Goal: Task Accomplishment & Management: Use online tool/utility

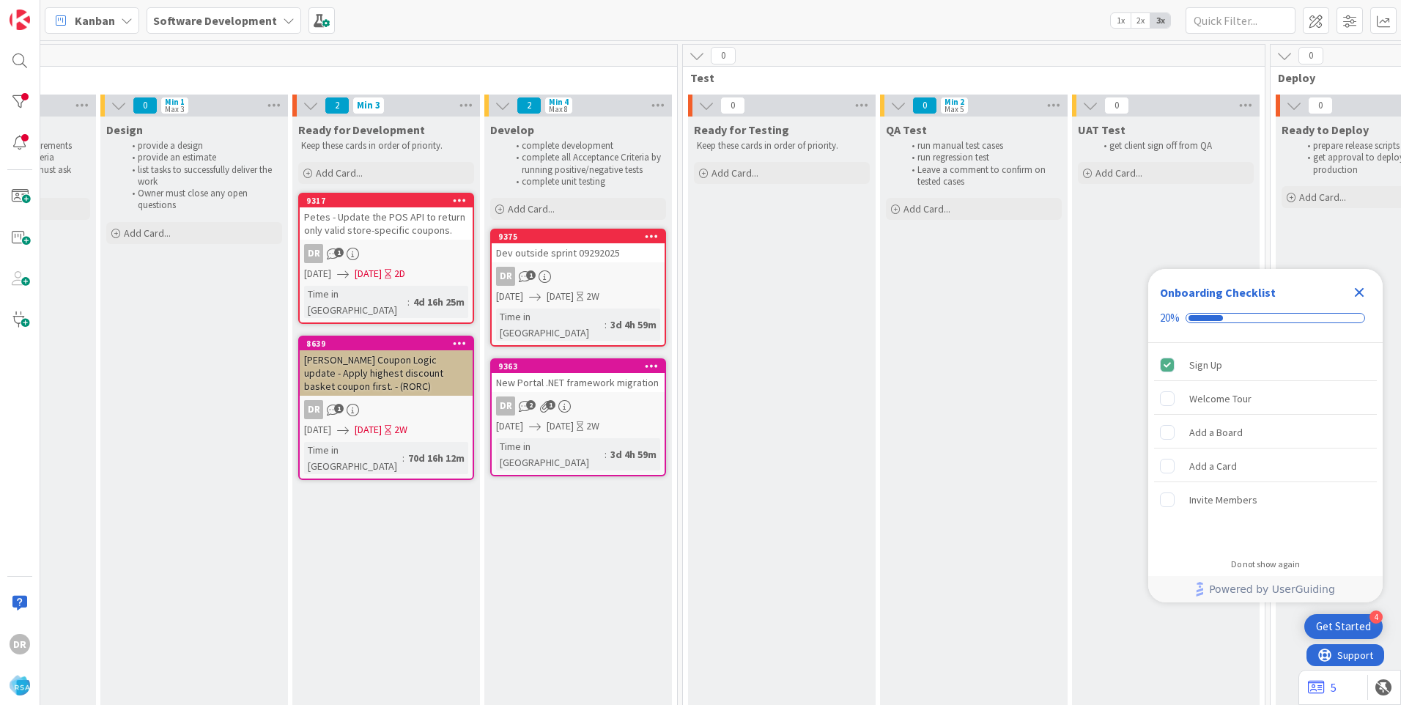
scroll to position [0, 1716]
click at [550, 247] on div "Dev outside sprint 09292025" at bounding box center [575, 252] width 173 height 19
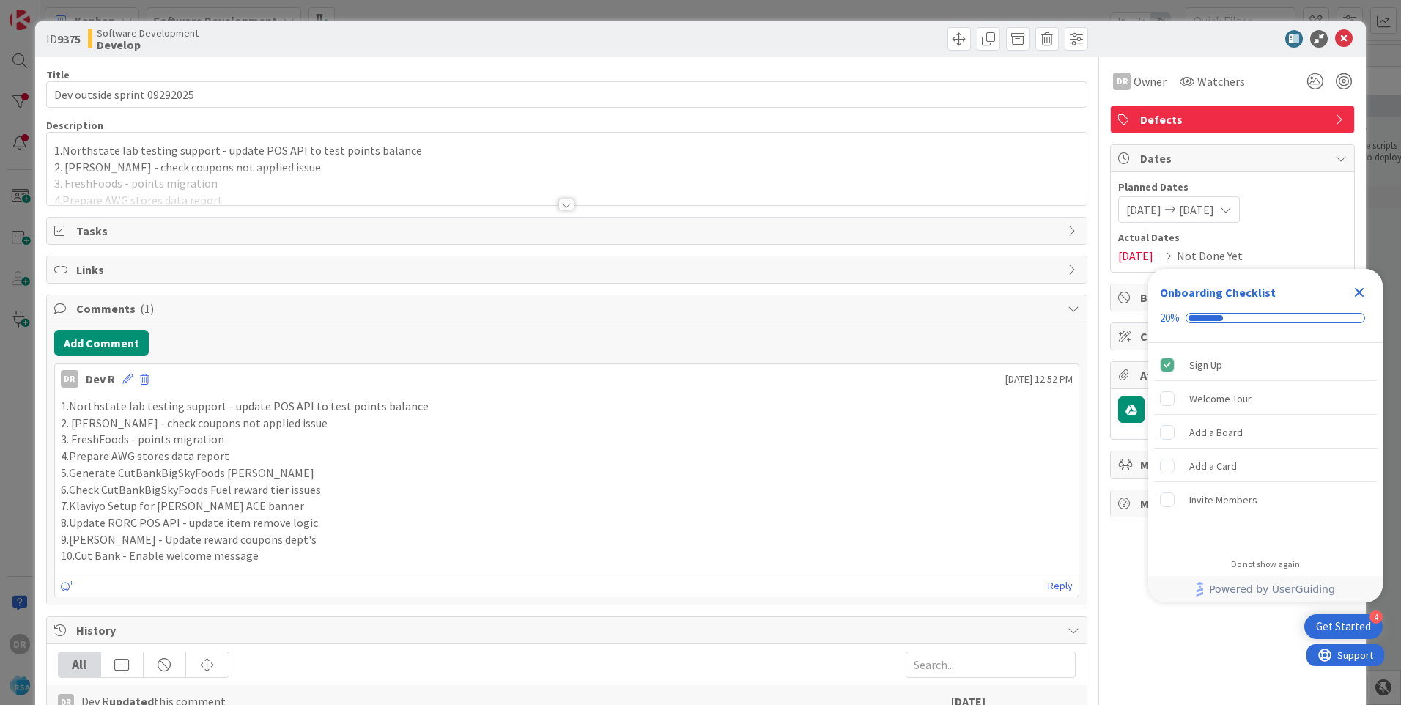
click at [185, 190] on div at bounding box center [566, 186] width 1039 height 37
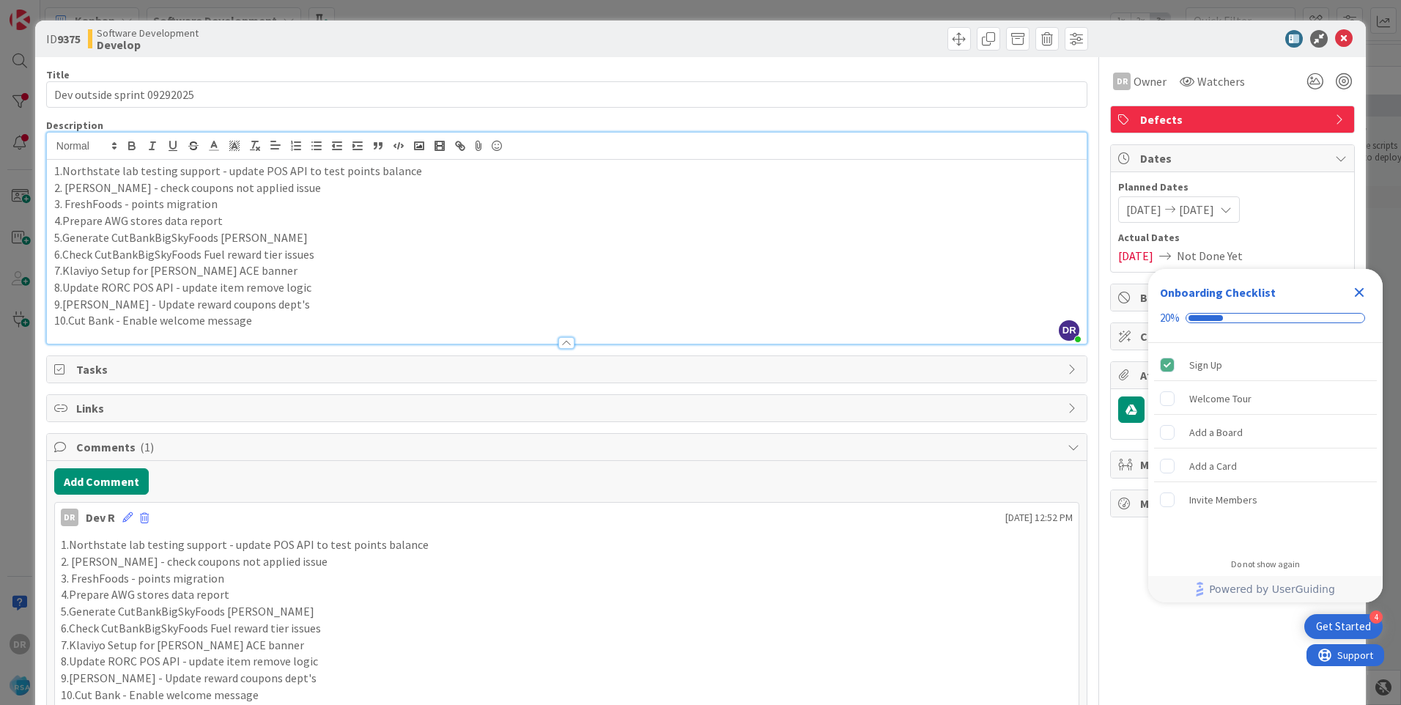
click at [265, 323] on p "10.Cut Bank - Enable welcome message" at bounding box center [566, 320] width 1025 height 17
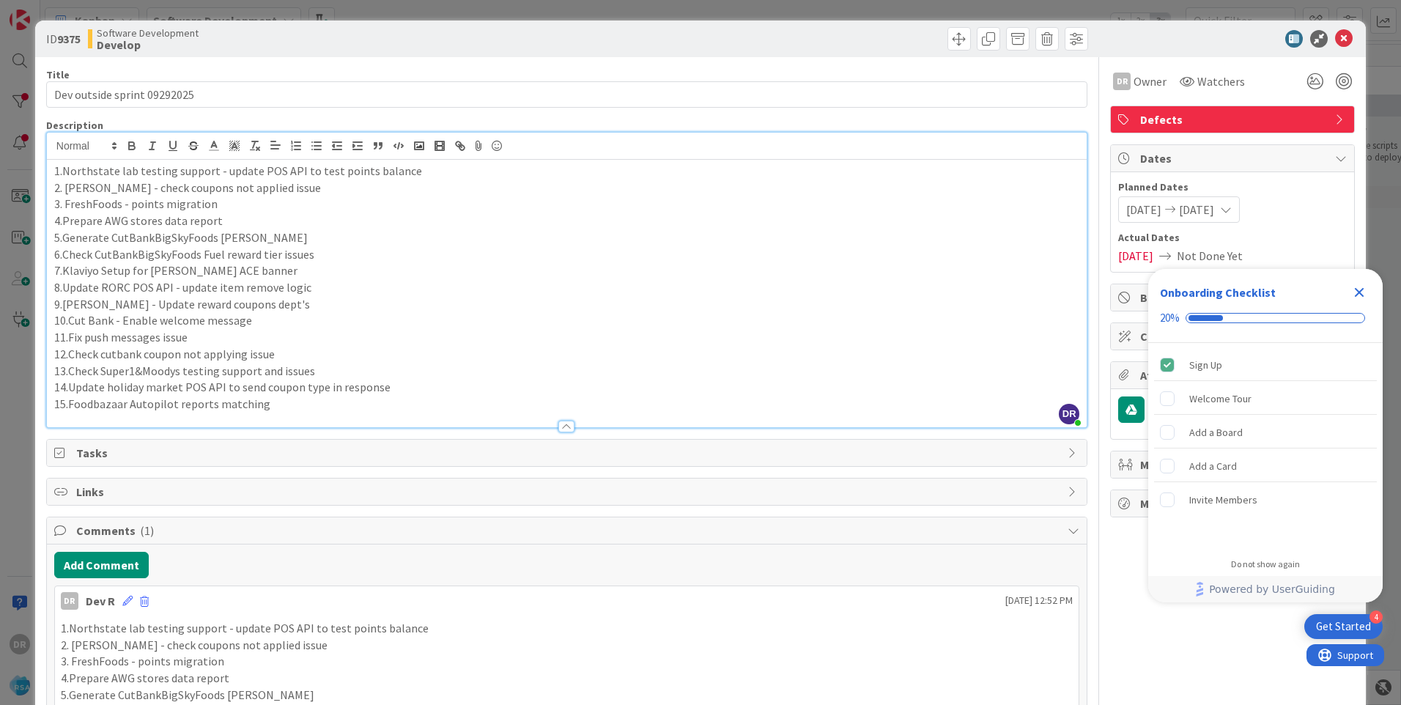
copy div "1.Northstate lab testing support - update POS API to test points balance 2. Aki…"
click at [127, 604] on icon at bounding box center [127, 601] width 10 height 10
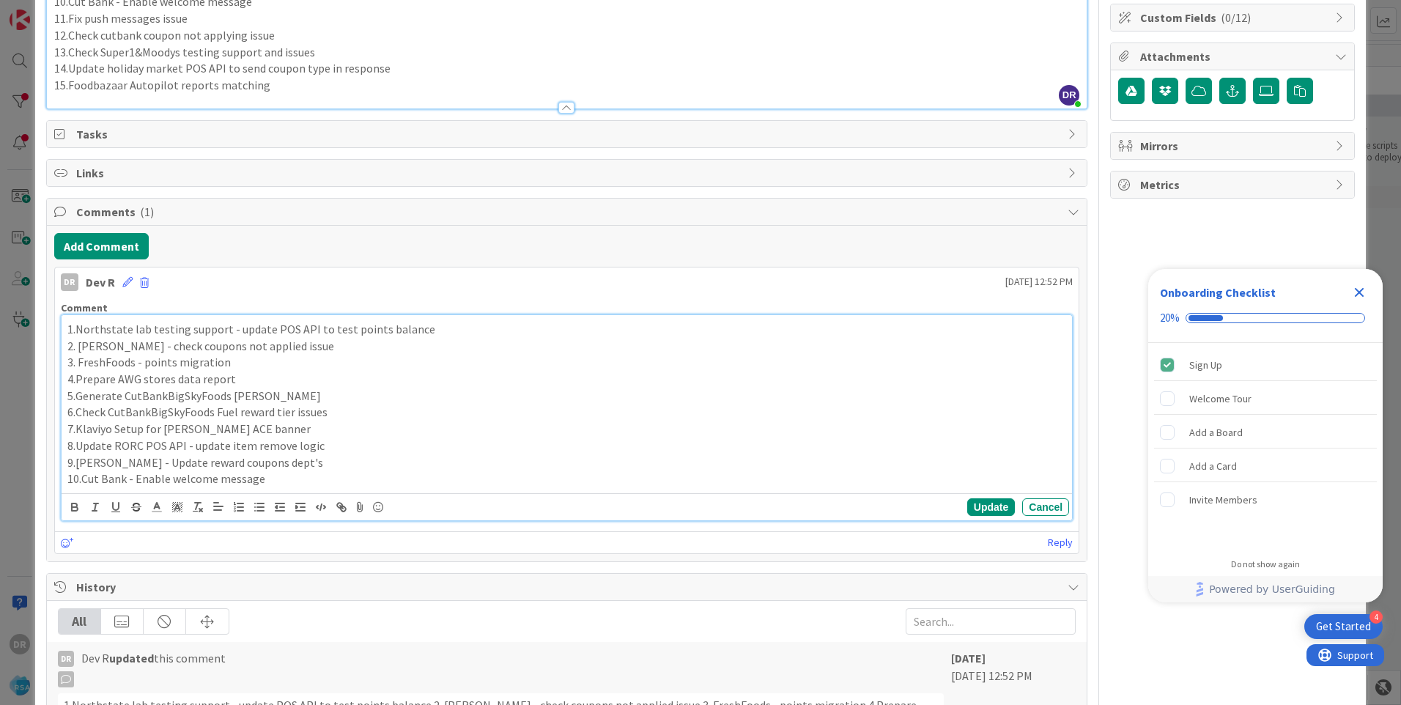
scroll to position [319, 0]
click at [338, 457] on p "9.Leekers - Update reward coupons dept's" at bounding box center [566, 461] width 998 height 17
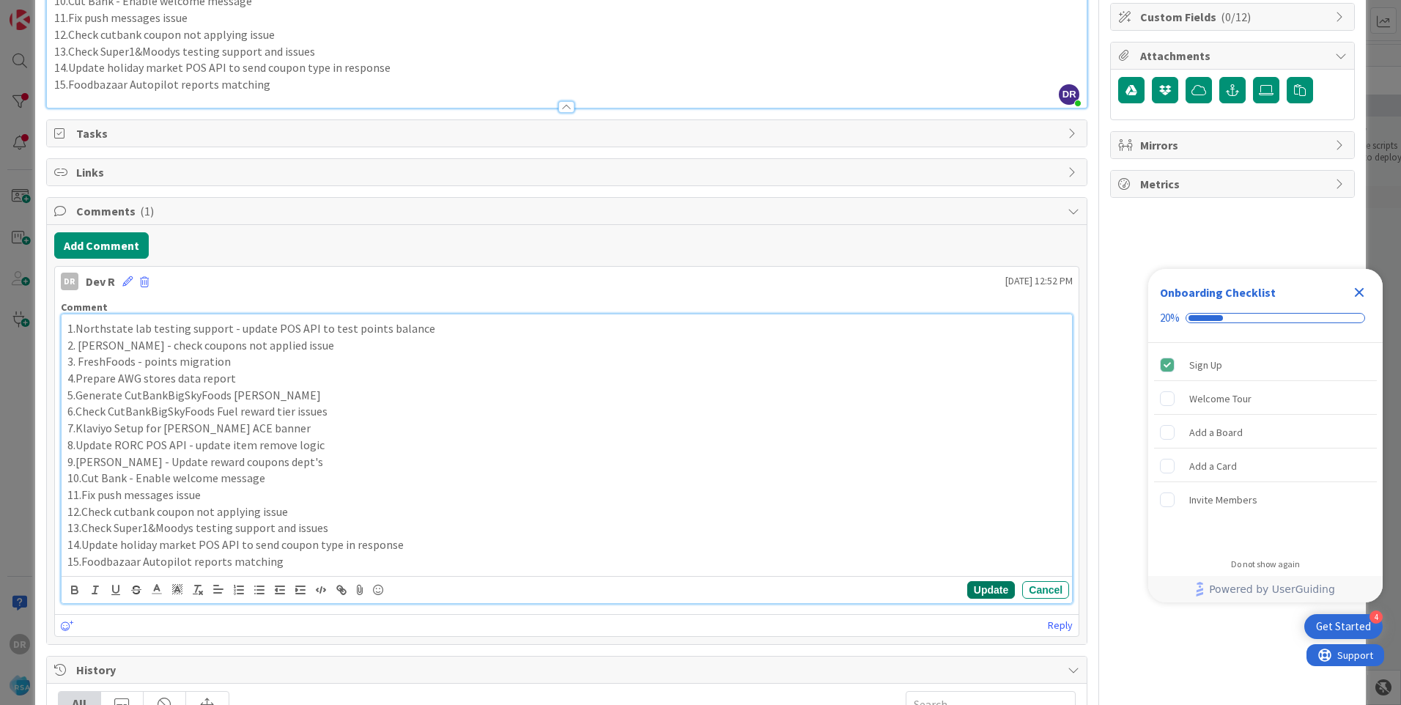
click at [979, 589] on button "Update" at bounding box center [991, 590] width 48 height 18
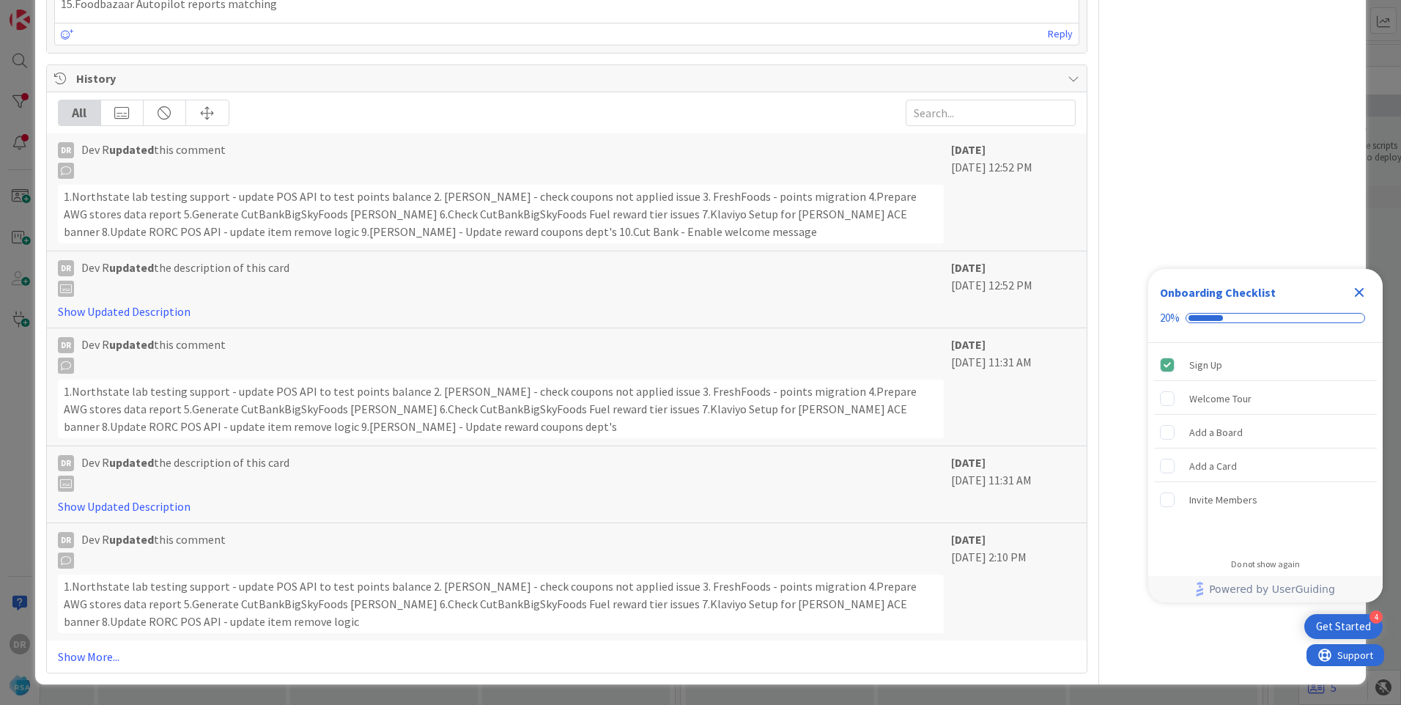
scroll to position [0, 0]
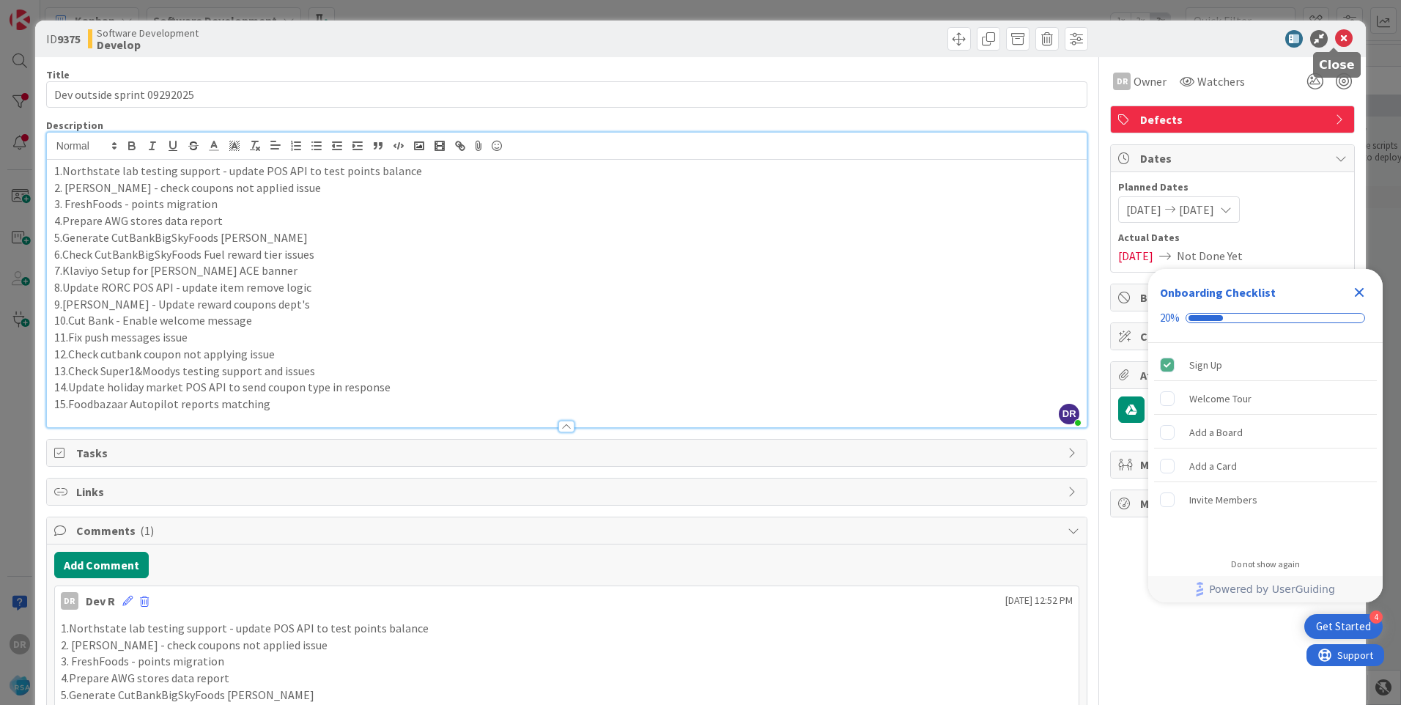
click at [1335, 32] on icon at bounding box center [1344, 39] width 18 height 18
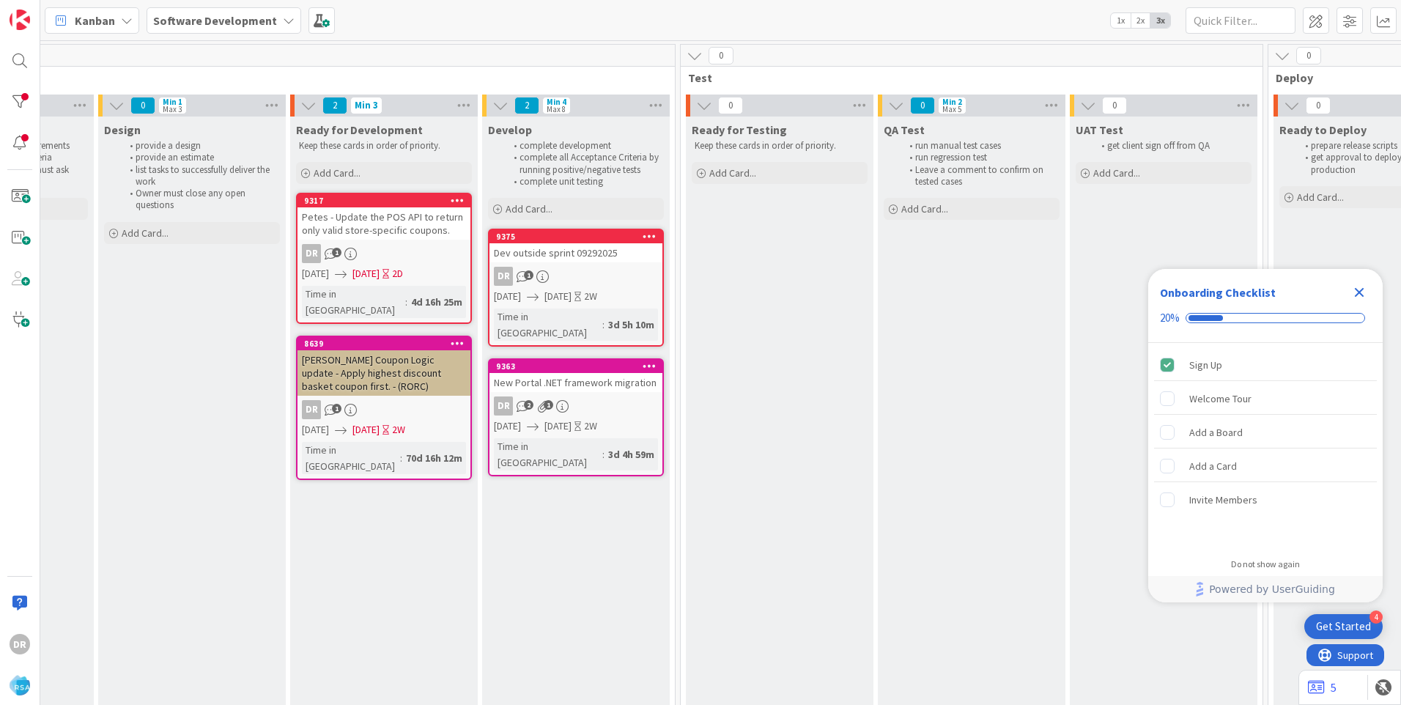
click at [1365, 289] on icon "Close Checklist" at bounding box center [1359, 292] width 18 height 18
